Goal: Information Seeking & Learning: Check status

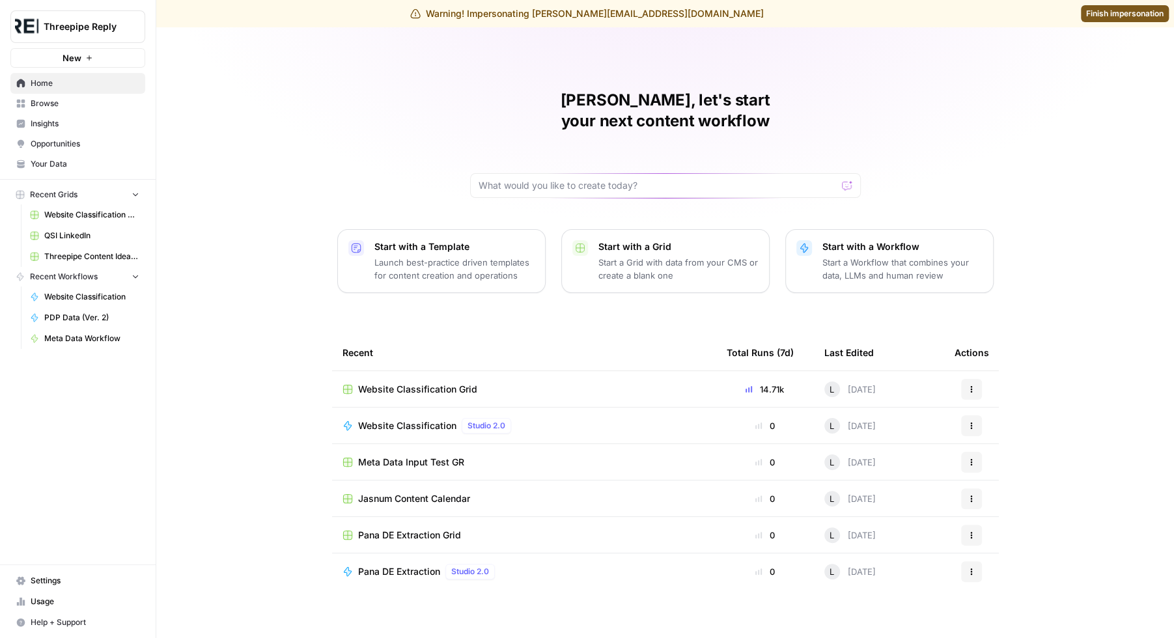
click at [64, 585] on span "Settings" at bounding box center [85, 581] width 109 height 12
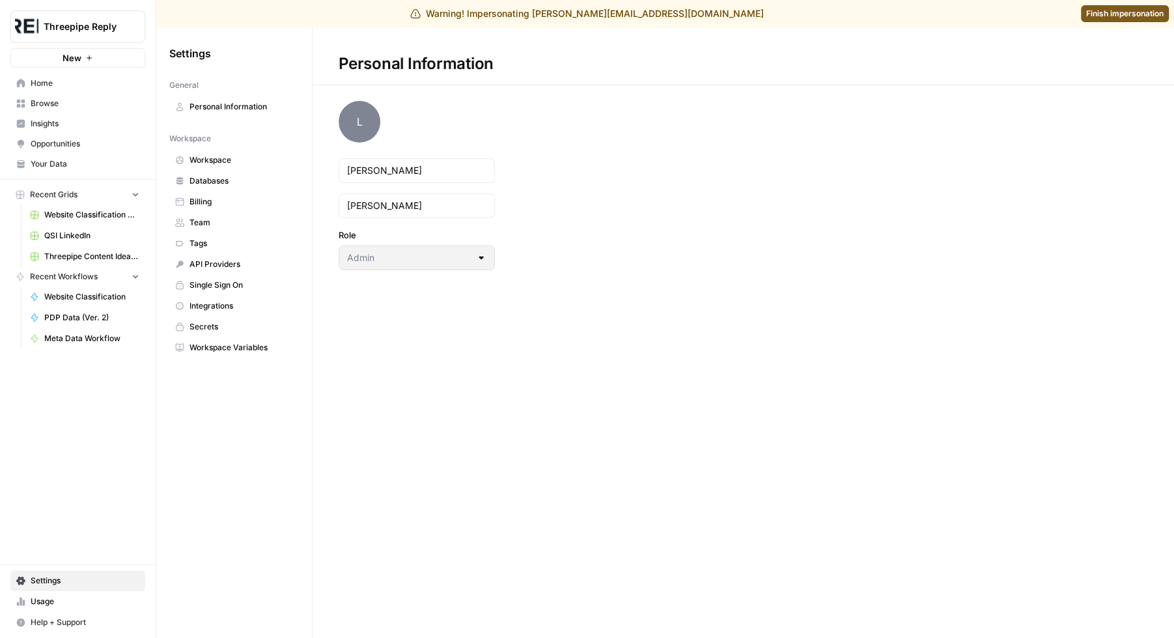
click at [76, 600] on span "Usage" at bounding box center [85, 602] width 109 height 12
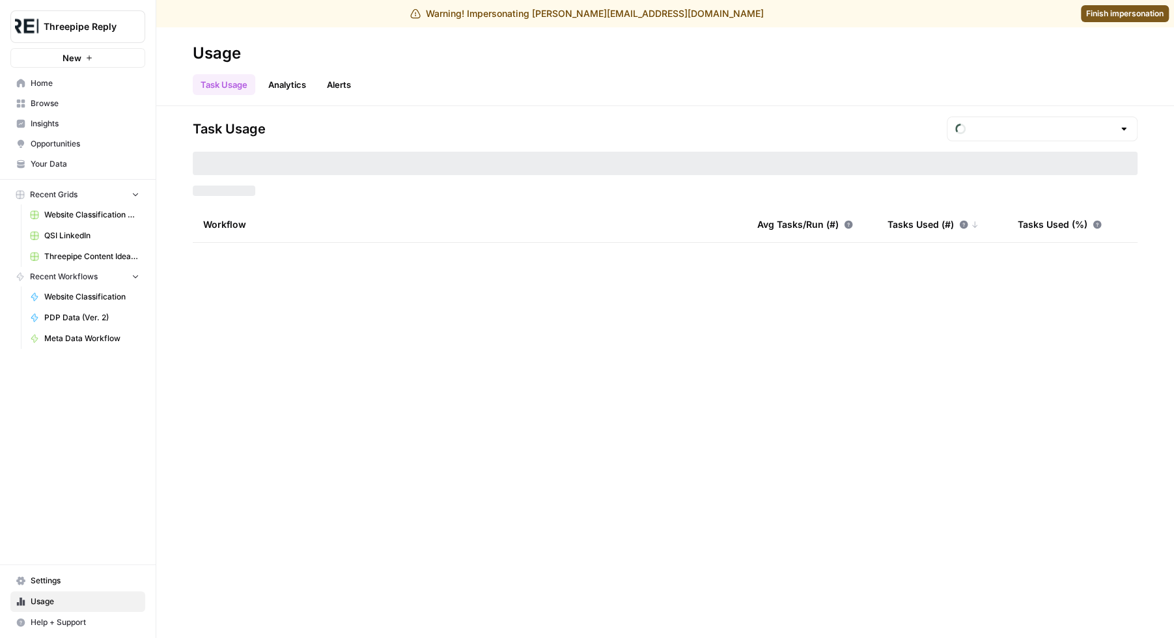
type input "September Tasks"
click at [1084, 119] on div "September Tasks" at bounding box center [1042, 129] width 191 height 25
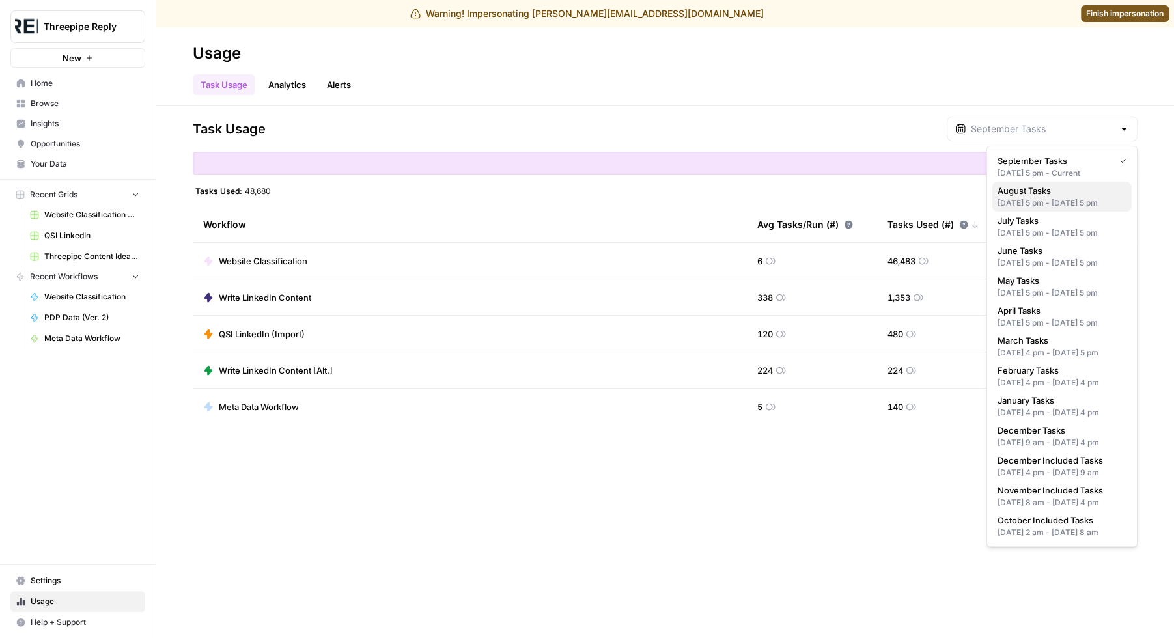
click at [1058, 208] on div "[DATE] 5 pm - [DATE] 5 pm" at bounding box center [1062, 203] width 129 height 12
type input "August Tasks"
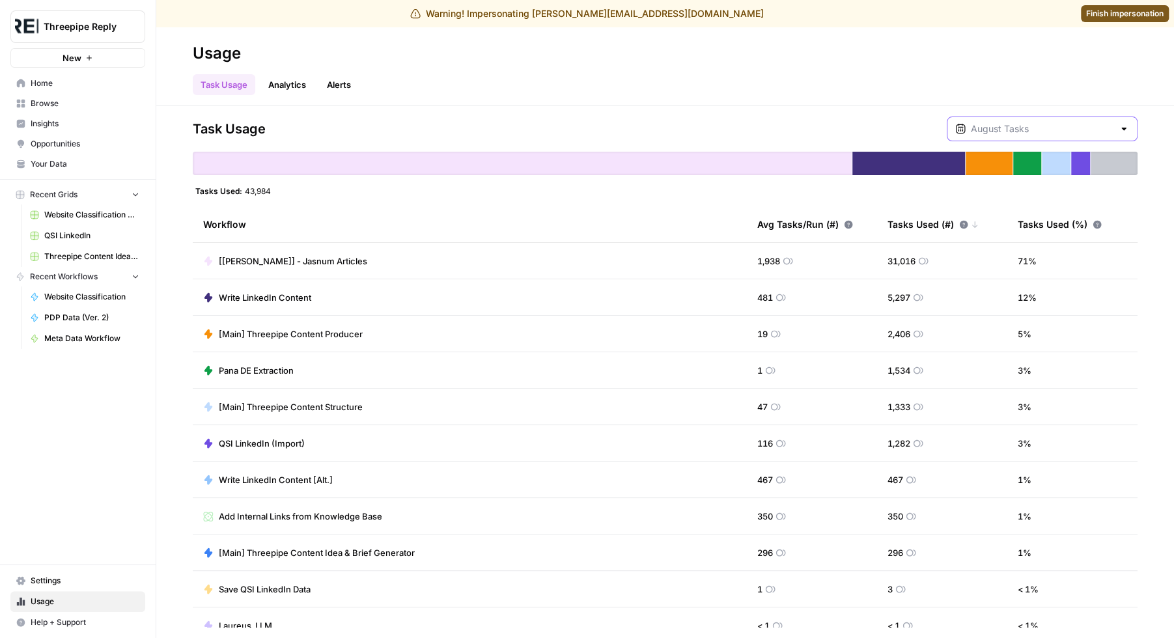
click at [1035, 126] on input "text" at bounding box center [1042, 128] width 143 height 13
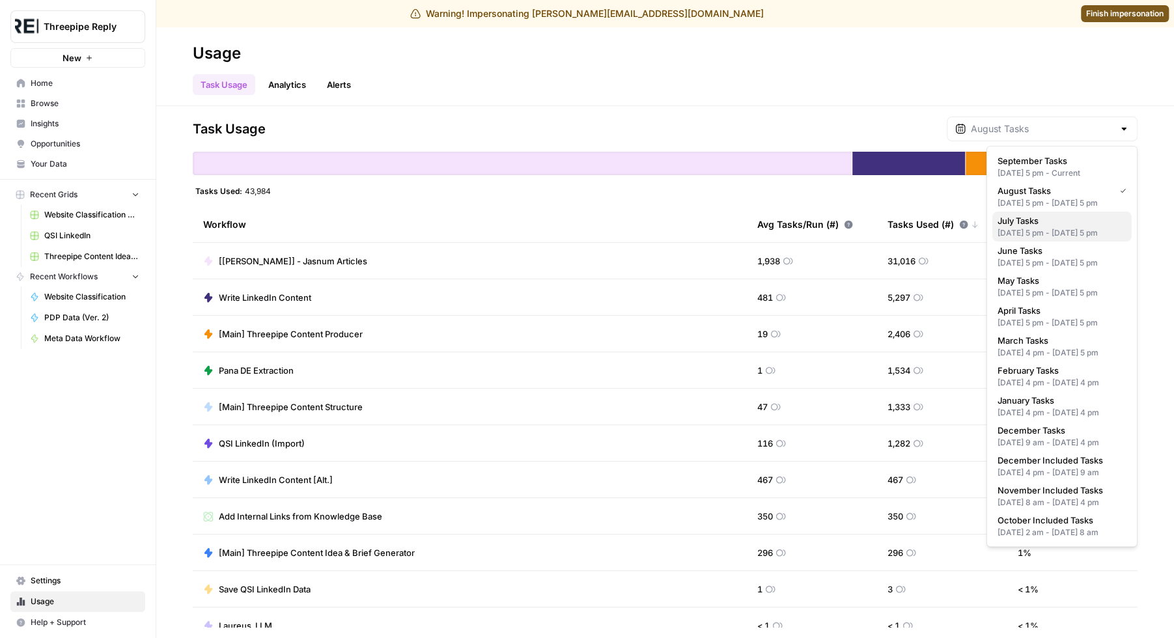
click at [1048, 239] on div "[DATE] 5 pm - [DATE] 5 pm" at bounding box center [1062, 233] width 129 height 12
type input "July Tasks"
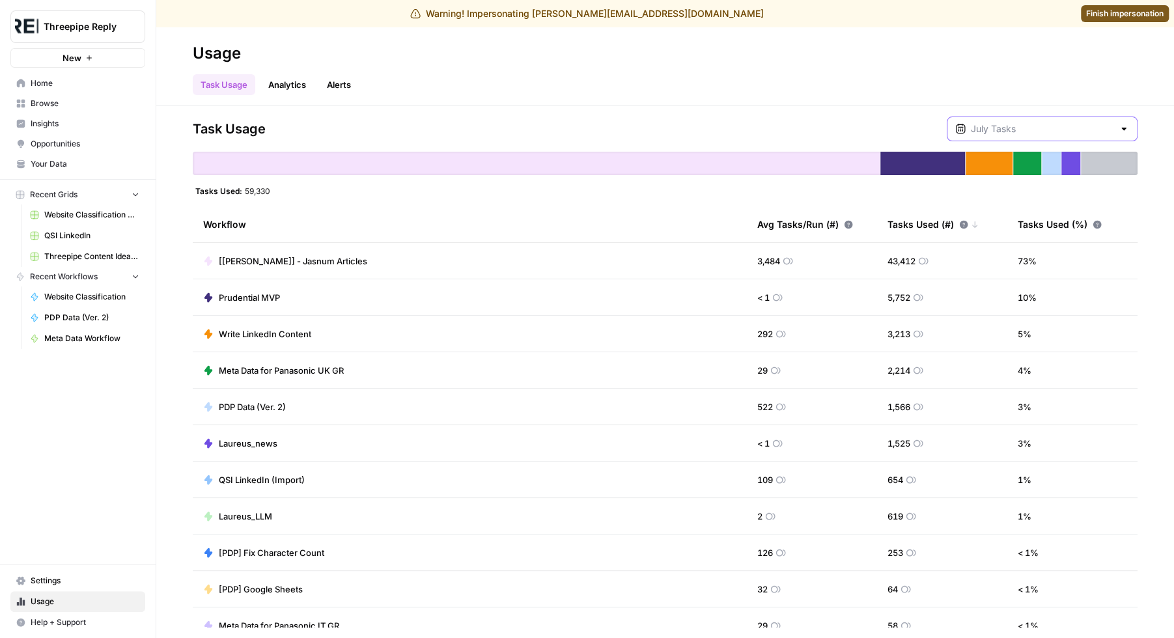
click at [1038, 122] on input "text" at bounding box center [1042, 128] width 143 height 13
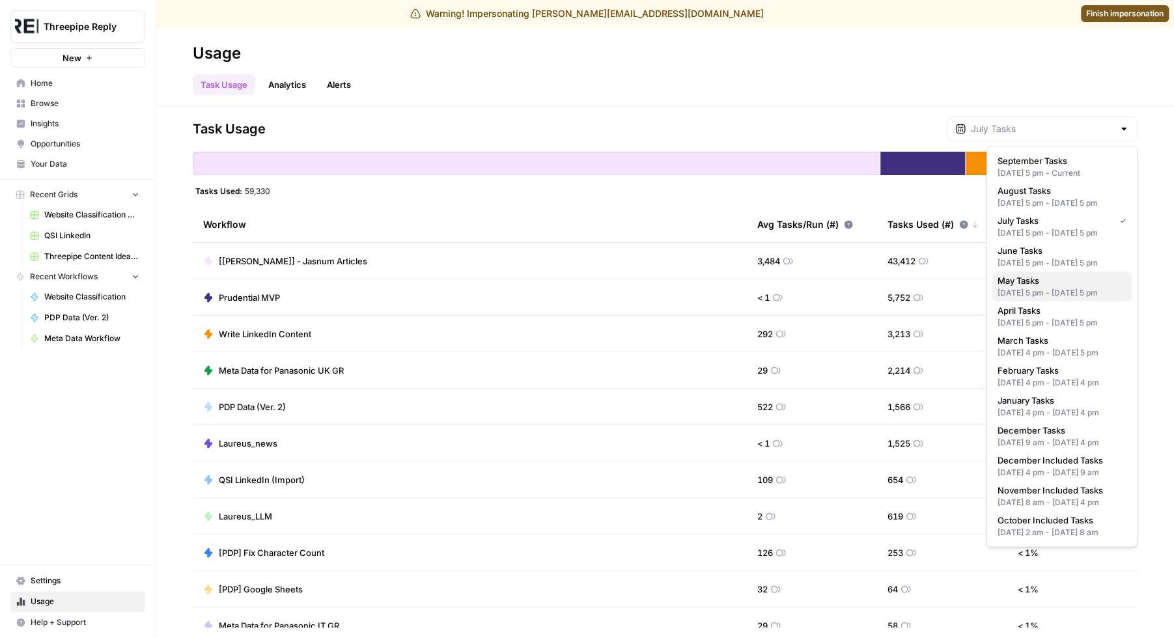
click at [1043, 299] on div "[DATE] 5 pm - [DATE] 5 pm" at bounding box center [1062, 293] width 129 height 12
type input "May Tasks"
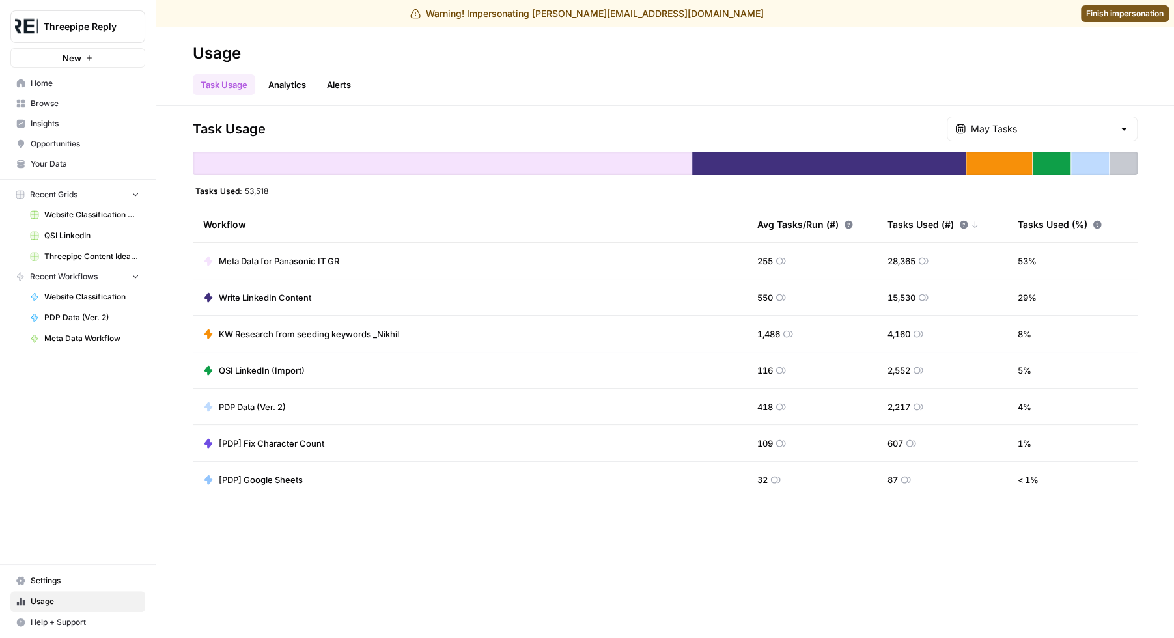
click at [1032, 120] on div "May Tasks" at bounding box center [1042, 129] width 191 height 25
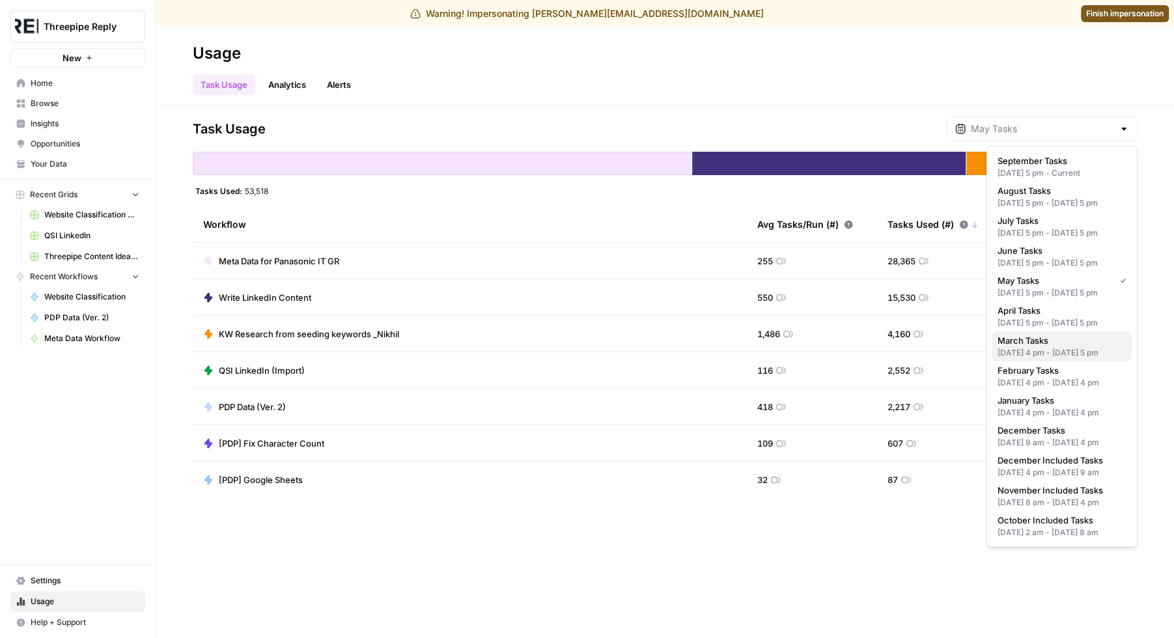
click at [1047, 359] on div "[DATE] 4 pm - [DATE] 5 pm" at bounding box center [1062, 353] width 129 height 12
type input "March Tasks"
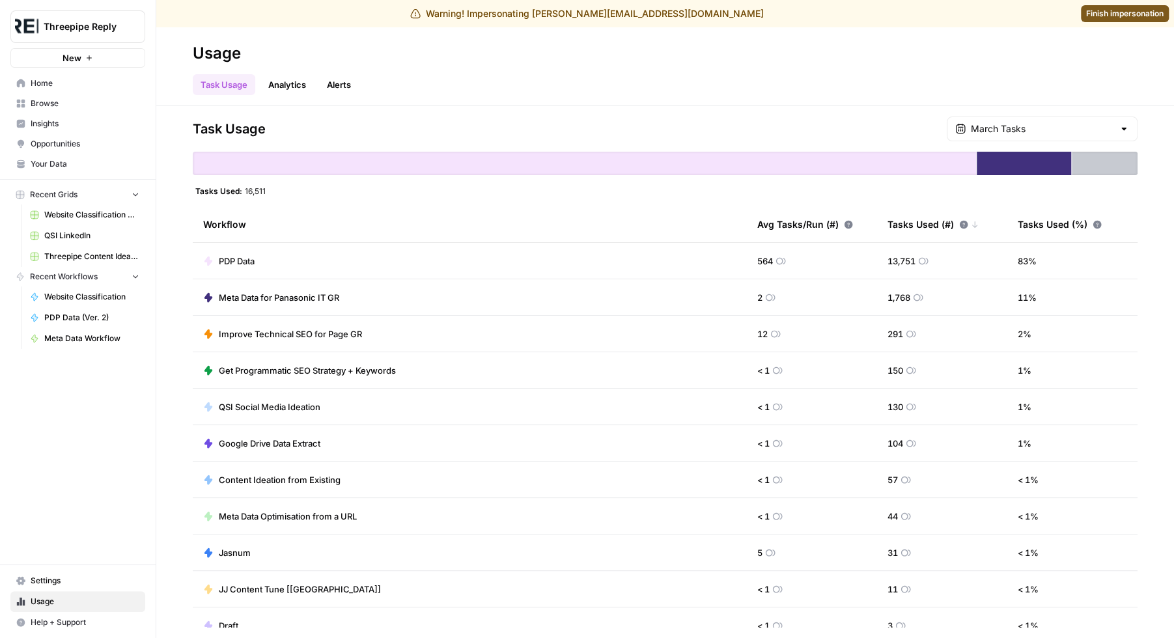
click at [64, 91] on link "Home" at bounding box center [77, 83] width 135 height 21
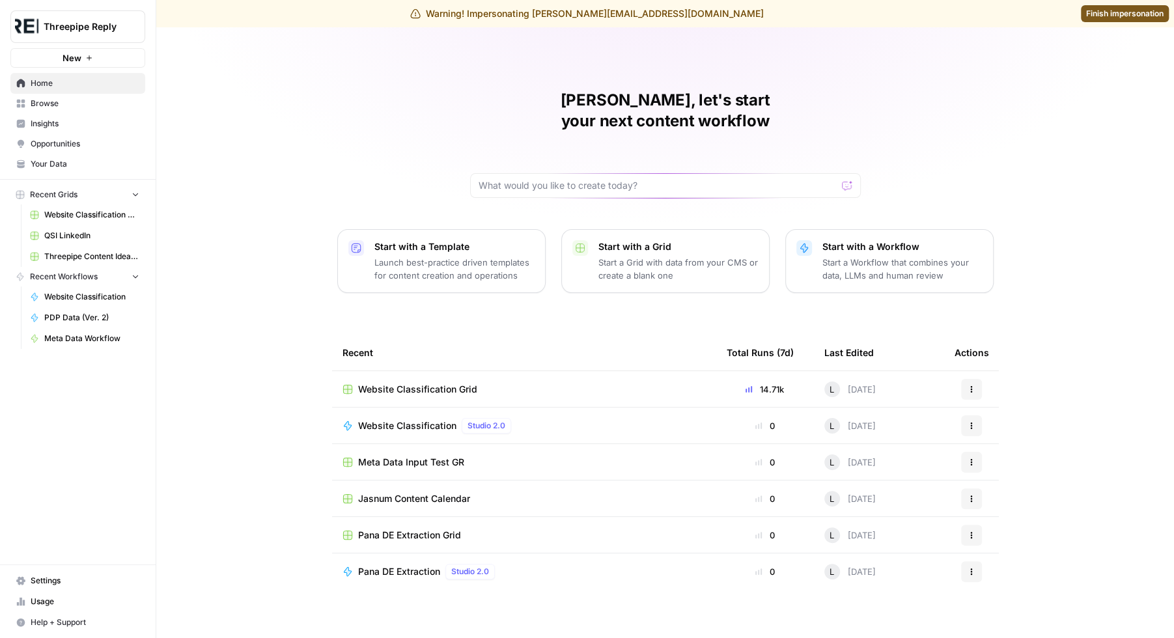
click at [1110, 15] on span "Finish impersonation" at bounding box center [1124, 14] width 77 height 12
